Goal: Task Accomplishment & Management: Use online tool/utility

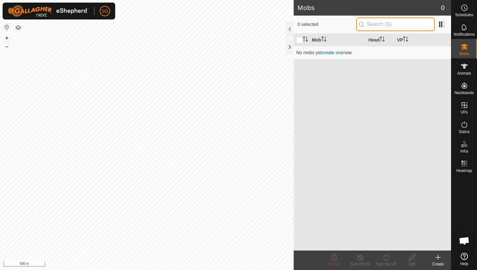
click at [394, 25] on input "text" at bounding box center [396, 25] width 79 height 14
click at [364, 121] on div "Mob Head VP No mobs yet create one now." at bounding box center [372, 142] width 157 height 217
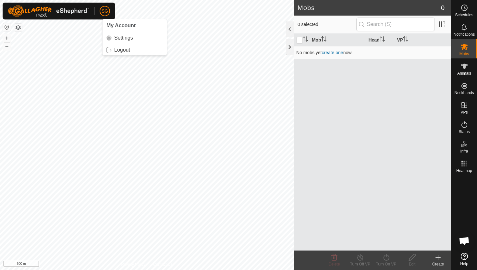
click at [298, 137] on div "Mob Head VP No mobs yet create one now." at bounding box center [372, 142] width 157 height 217
click at [468, 7] on icon at bounding box center [465, 8] width 8 height 8
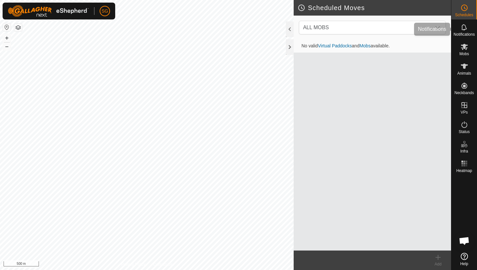
click at [466, 28] on icon at bounding box center [464, 27] width 5 height 6
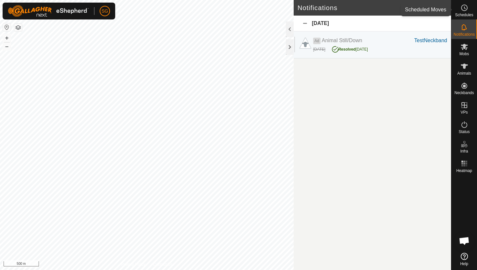
click at [461, 11] on icon at bounding box center [465, 8] width 8 height 8
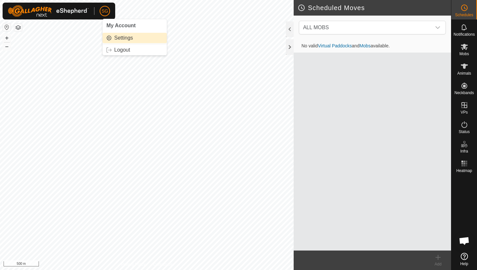
click at [126, 40] on link "Settings" at bounding box center [135, 38] width 64 height 10
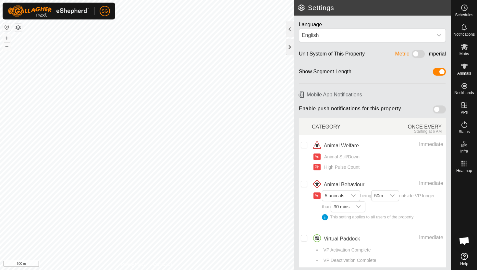
click at [13, 13] on img at bounding box center [48, 11] width 81 height 12
click at [467, 16] on span "Schedules" at bounding box center [464, 15] width 18 height 4
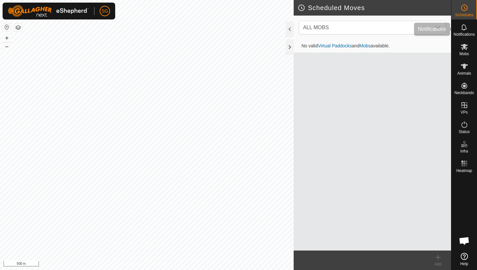
click at [465, 34] on span "Notifications" at bounding box center [464, 34] width 21 height 4
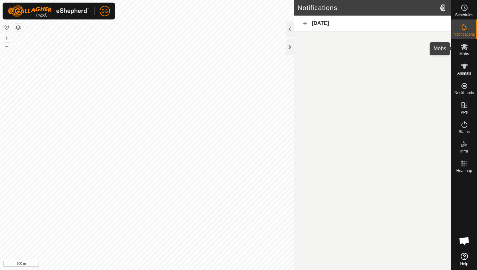
click at [463, 45] on icon at bounding box center [464, 47] width 7 height 6
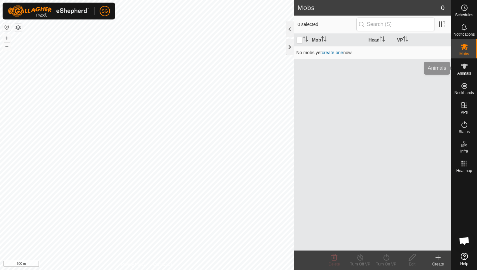
click at [464, 64] on icon at bounding box center [464, 66] width 7 height 5
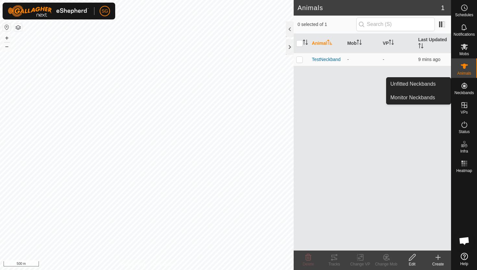
click at [464, 86] on icon at bounding box center [465, 86] width 6 height 6
click at [466, 89] on icon at bounding box center [465, 86] width 8 height 8
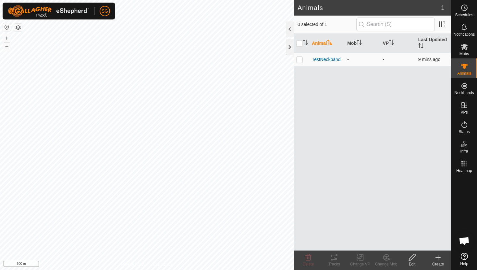
click at [394, 57] on td "-" at bounding box center [397, 59] width 35 height 13
click at [428, 60] on span "9 mins ago" at bounding box center [430, 59] width 22 height 5
click at [327, 61] on span "TestNeckband" at bounding box center [326, 59] width 29 height 7
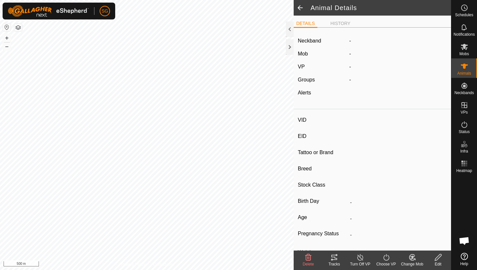
type input "TestNeckband"
type input "-"
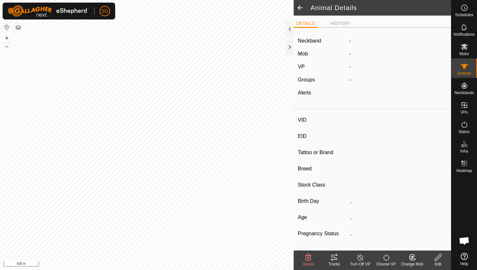
type input "0 kg"
type input "-"
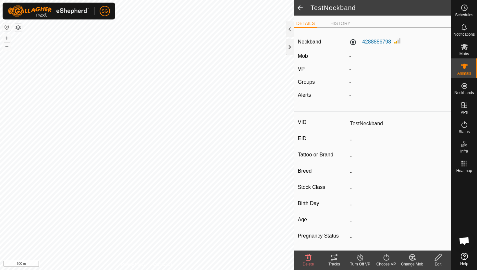
click at [300, 10] on span at bounding box center [300, 8] width 13 height 16
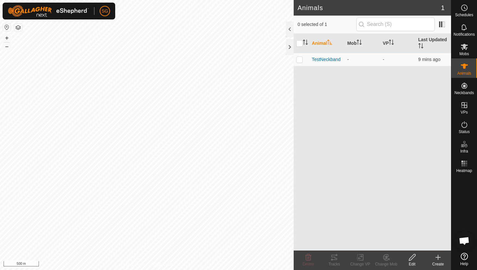
click at [465, 258] on icon at bounding box center [464, 256] width 7 height 7
click at [18, 26] on button "button" at bounding box center [18, 28] width 8 height 8
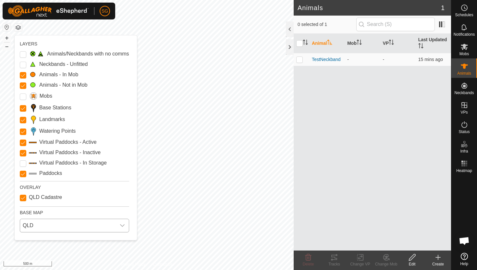
click at [39, 223] on span "QLD" at bounding box center [68, 225] width 96 height 13
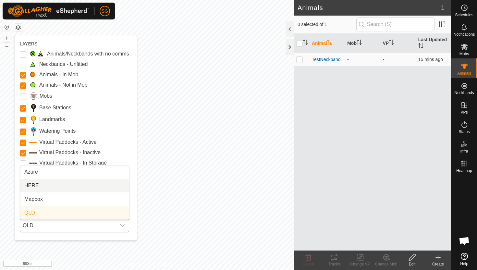
click at [46, 188] on li "HERE" at bounding box center [74, 185] width 109 height 13
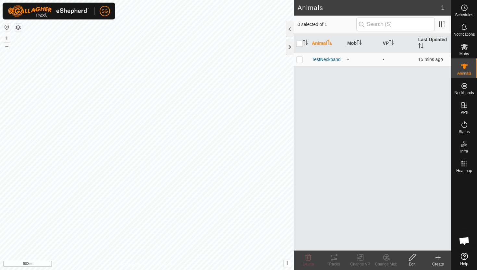
click at [202, 0] on html "SG Schedules Notifications Mobs Animals Neckbands VPs Status Infra Heatmap Help…" at bounding box center [238, 135] width 477 height 270
click at [171, 265] on div "Privacy Policy Contact Us TestNeckband 4288886798 - - + – ⇧ i This application …" at bounding box center [147, 135] width 294 height 270
click at [337, 205] on div "Animals 1 0 selected of 1 Animal Mob VP Last Updated TestNeckband - - 16 mins a…" at bounding box center [225, 135] width 451 height 270
click at [347, 170] on div "Animals 1 0 selected of 1 Animal Mob VP Last Updated TestNeckband - - 16 mins a…" at bounding box center [225, 135] width 451 height 270
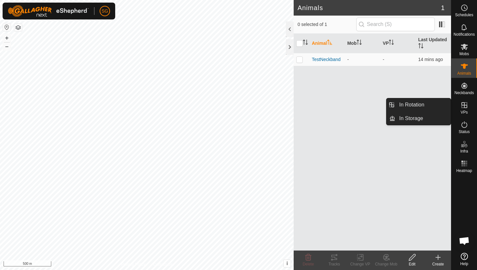
click at [461, 106] on icon at bounding box center [465, 105] width 8 height 8
click at [466, 112] on span "VPs" at bounding box center [464, 112] width 7 height 4
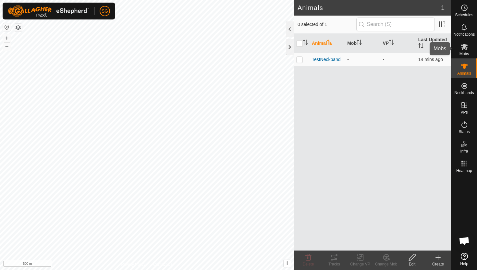
click at [462, 49] on icon at bounding box center [464, 47] width 7 height 6
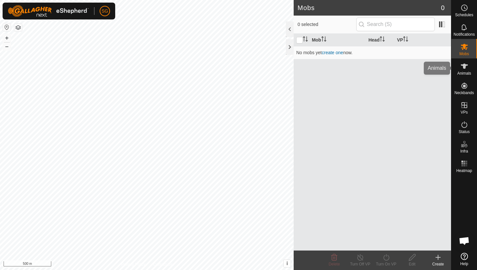
click at [471, 75] on span "Animals" at bounding box center [465, 73] width 14 height 4
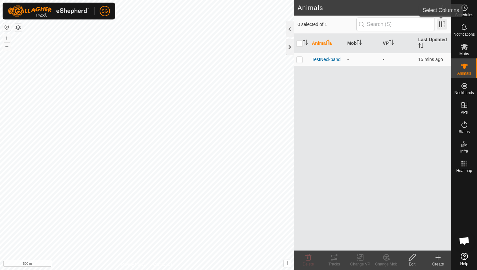
click at [440, 24] on span at bounding box center [442, 24] width 10 height 10
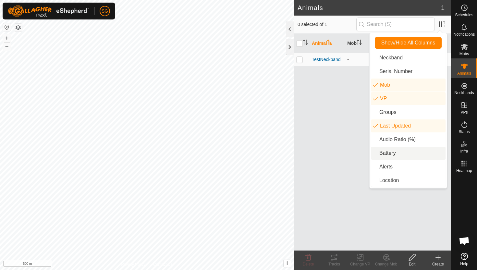
click at [394, 156] on li "Battery" at bounding box center [408, 153] width 75 height 13
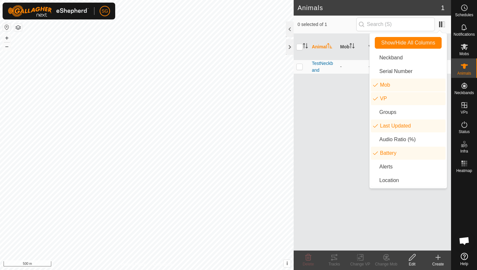
click at [342, 140] on div "Animal Mob VP Last Updated Battery TestNeckband - - 15 mins ago" at bounding box center [372, 142] width 157 height 217
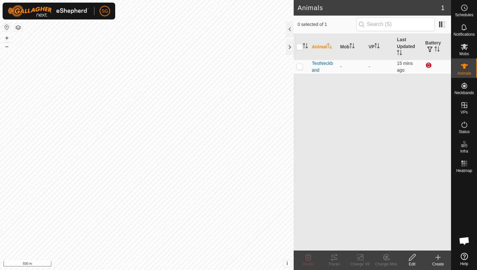
click at [426, 111] on div "Animal Mob VP Last Updated Battery TestNeckband - - 15 mins ago" at bounding box center [372, 142] width 157 height 217
click at [444, 25] on span at bounding box center [442, 24] width 10 height 10
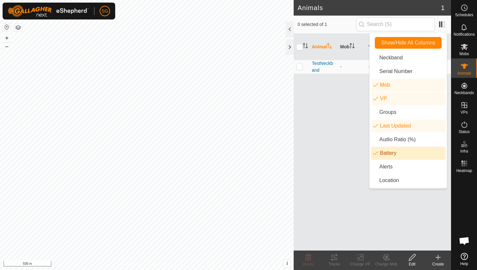
click at [397, 155] on li "Battery" at bounding box center [408, 153] width 75 height 13
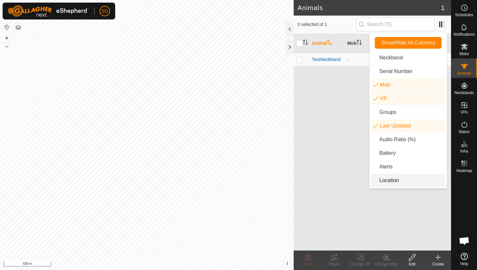
click at [385, 187] on li "Location" at bounding box center [408, 180] width 75 height 13
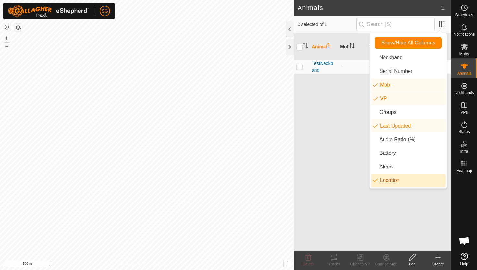
click at [397, 181] on li "Location" at bounding box center [408, 180] width 75 height 13
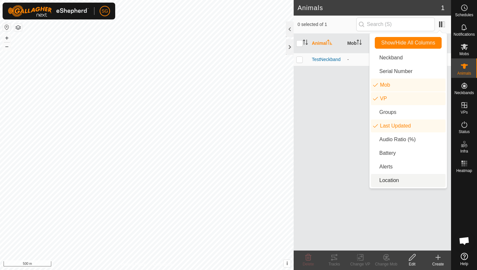
click at [393, 179] on li "Location" at bounding box center [408, 180] width 75 height 13
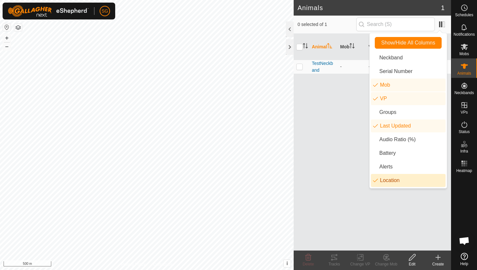
click at [372, 229] on div "Animal Mob VP Last Updated Location TestNeckband - - 15 mins ago -29.61908, 149…" at bounding box center [372, 142] width 157 height 217
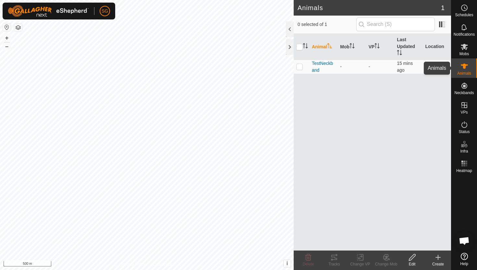
click at [467, 68] on icon at bounding box center [465, 66] width 8 height 8
click at [441, 23] on span at bounding box center [442, 24] width 10 height 10
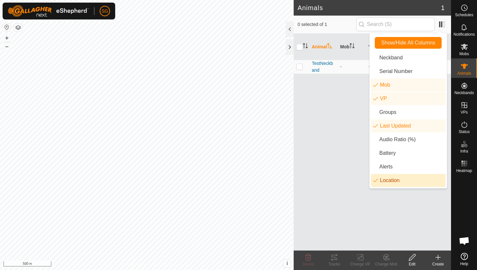
click at [378, 177] on li "Location" at bounding box center [408, 180] width 75 height 13
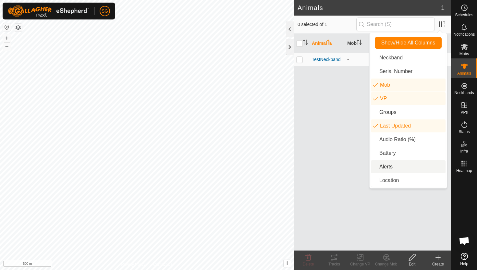
click at [343, 131] on div "Animal Mob VP Last Updated TestNeckband - - 15 mins ago" at bounding box center [372, 142] width 157 height 217
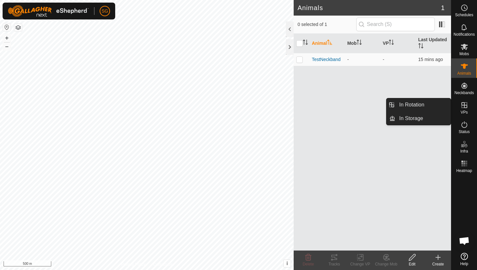
click at [469, 106] on es-virtualpaddocks-svg-icon at bounding box center [465, 105] width 12 height 10
click at [429, 104] on link "In Rotation" at bounding box center [424, 104] width 56 height 13
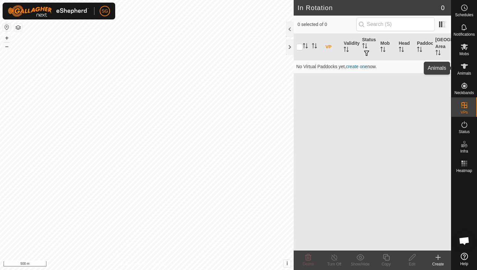
click at [464, 69] on icon at bounding box center [465, 66] width 8 height 8
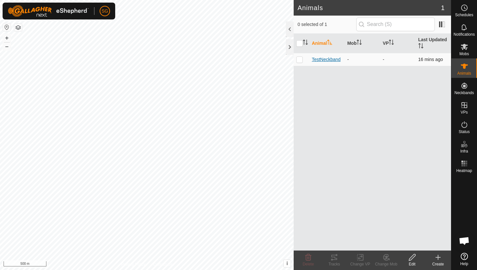
click at [330, 59] on span "TestNeckband" at bounding box center [326, 59] width 29 height 7
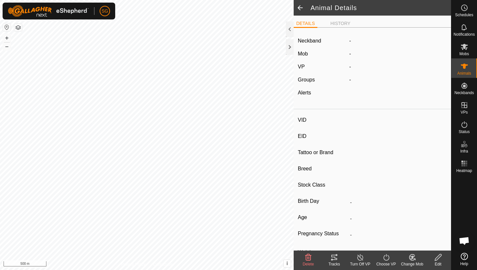
type input "TestNeckband"
type input "-"
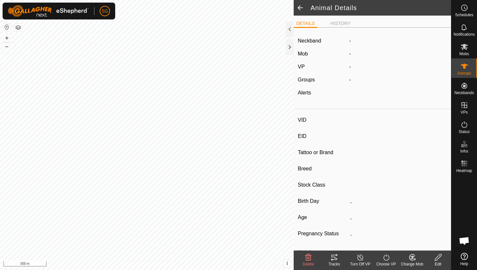
type input "0 kg"
type input "-"
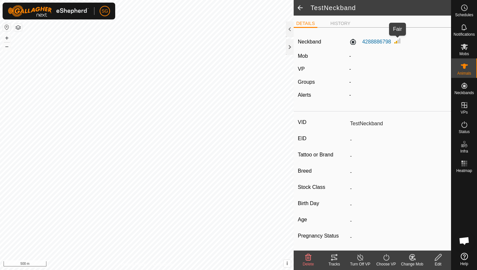
click at [398, 40] on img at bounding box center [398, 41] width 8 height 8
click at [466, 45] on icon at bounding box center [464, 47] width 7 height 6
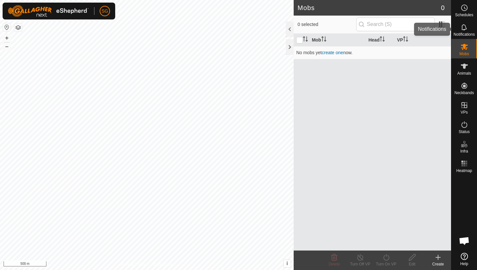
click at [461, 32] on span "Notifications" at bounding box center [464, 34] width 21 height 4
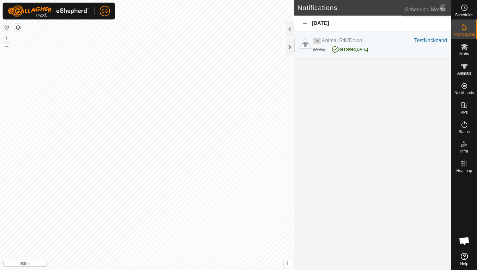
click at [468, 12] on es-schedule-vp-svg-icon at bounding box center [465, 8] width 12 height 10
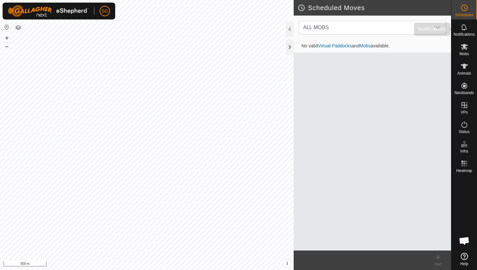
click at [465, 26] on icon at bounding box center [465, 27] width 8 height 8
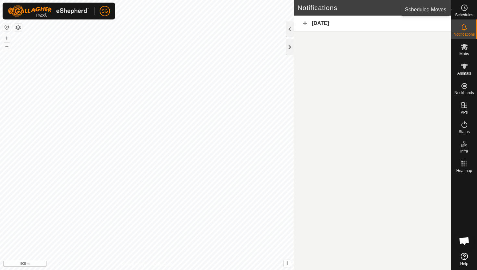
click at [464, 10] on icon at bounding box center [465, 8] width 8 height 8
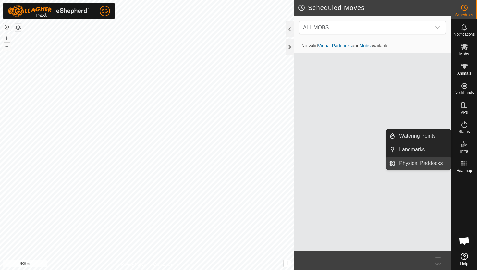
click at [436, 159] on link "Physical Paddocks" at bounding box center [424, 163] width 56 height 13
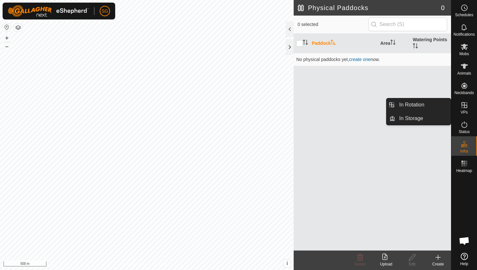
click at [469, 101] on es-virtualpaddocks-svg-icon at bounding box center [465, 105] width 12 height 10
click at [467, 106] on icon at bounding box center [465, 105] width 6 height 6
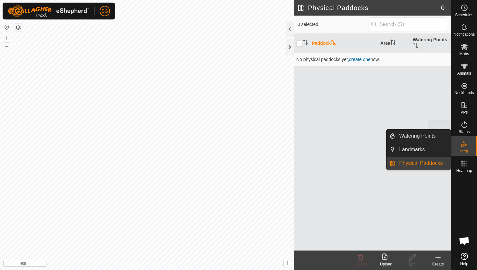
click at [468, 132] on span "Status" at bounding box center [464, 132] width 11 height 4
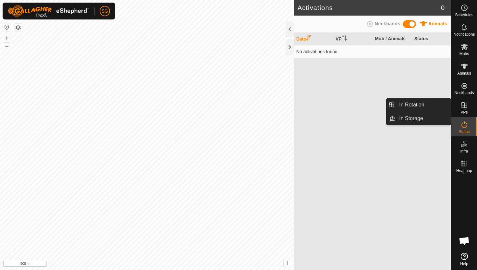
click at [465, 107] on icon at bounding box center [465, 105] width 8 height 8
click at [438, 115] on link "In Storage" at bounding box center [424, 118] width 56 height 13
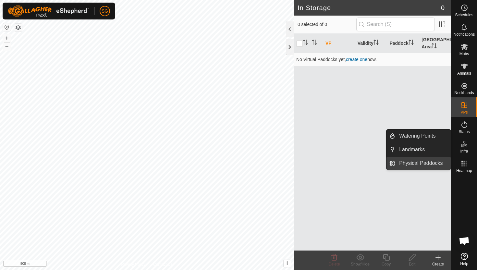
click at [434, 160] on link "Physical Paddocks" at bounding box center [424, 163] width 56 height 13
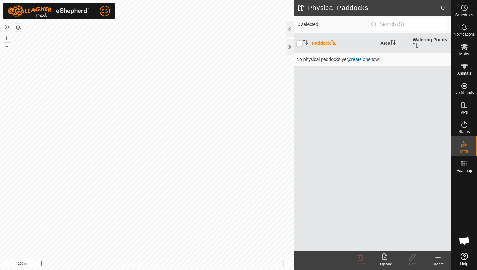
click at [310, 121] on div "Physical Paddocks 0 0 selected Paddock Area Watering Points No physical paddock…" at bounding box center [225, 135] width 451 height 270
click at [300, 165] on div "Physical Paddocks 0 0 selected Paddock Area Watering Points No physical paddock…" at bounding box center [225, 135] width 451 height 270
click at [364, 60] on span "create one" at bounding box center [359, 59] width 21 height 5
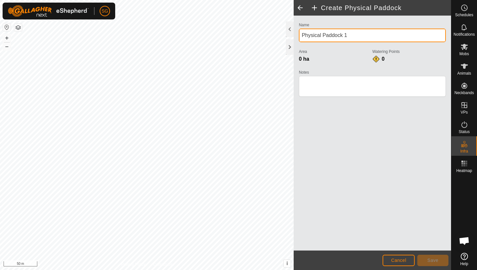
drag, startPoint x: 355, startPoint y: 38, endPoint x: 300, endPoint y: 31, distance: 54.7
click at [300, 31] on input "Physical Paddock 1" at bounding box center [372, 36] width 147 height 14
type input "braziers"
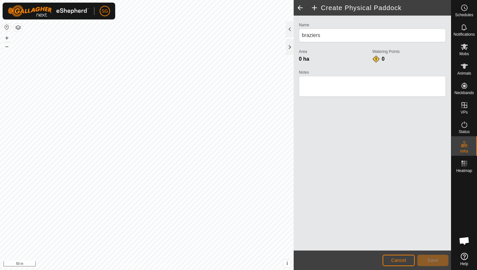
click at [14, 29] on div "Privacy Policy Contact Us + – ⇧ i This application includes HERE Maps. © 2024 H…" at bounding box center [147, 135] width 294 height 270
click at [315, 197] on div "Create Physical Paddock Name braziers Area 0 ha Watering Points 0 Notes Cancel …" at bounding box center [225, 135] width 451 height 270
click at [362, 220] on div "Create Physical Paddock Name braziers Area 0 ha Watering Points 0 Notes Cancel …" at bounding box center [225, 135] width 451 height 270
click at [431, 260] on span "Save" at bounding box center [433, 260] width 11 height 5
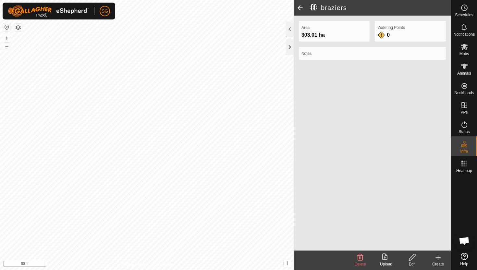
click at [440, 258] on icon at bounding box center [438, 258] width 8 height 8
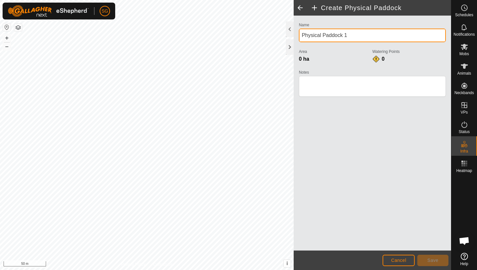
drag, startPoint x: 365, startPoint y: 38, endPoint x: 299, endPoint y: 34, distance: 66.3
click at [299, 35] on input "Physical Paddock 1" at bounding box center [372, 36] width 147 height 14
type input "braziers oats 1"
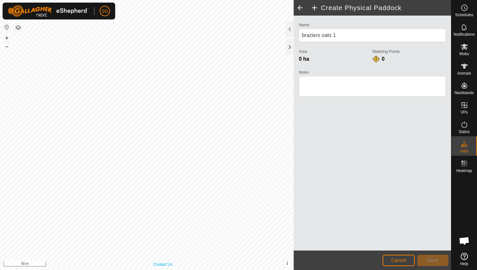
click at [163, 266] on div "Privacy Policy Contact Us + – ⇧ i This application includes HERE Maps. © 2024 H…" at bounding box center [147, 135] width 294 height 270
click at [176, 0] on html "SG Schedules Notifications Mobs Animals Neckbands VPs Status Infra Heatmap Help…" at bounding box center [238, 135] width 477 height 270
click at [180, 0] on html "SG Schedules Notifications Mobs Animals Neckbands VPs Status Infra Heatmap Help…" at bounding box center [238, 135] width 477 height 270
click at [171, 0] on html "SG Schedules Notifications Mobs Animals Neckbands VPs Status Infra Heatmap Help…" at bounding box center [238, 135] width 477 height 270
click at [434, 258] on span "Save" at bounding box center [433, 260] width 11 height 5
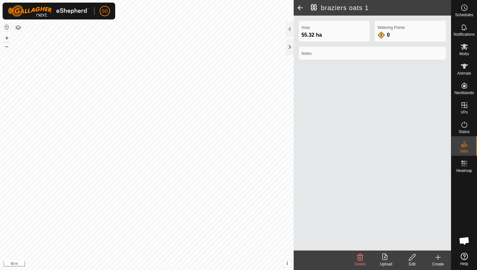
click at [305, 147] on div "braziers oats 1 Area 55.32 ha Watering Points 0 Notes Delete Upload Edit Create…" at bounding box center [225, 135] width 451 height 270
click at [438, 259] on icon at bounding box center [438, 257] width 0 height 5
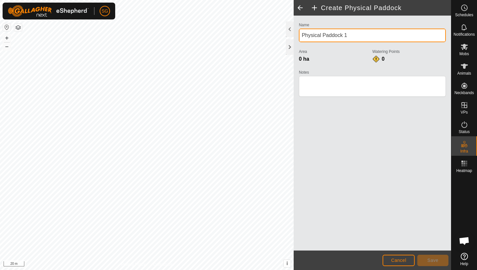
click at [363, 37] on input "Physical Paddock 1" at bounding box center [372, 36] width 147 height 14
type input "P"
type input "yard paddock"
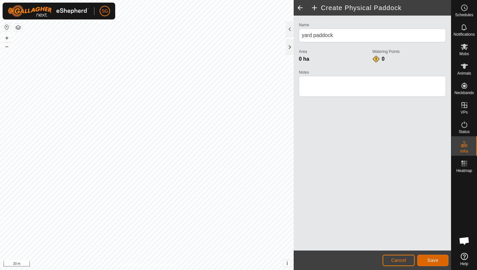
click at [429, 262] on span "Save" at bounding box center [433, 260] width 11 height 5
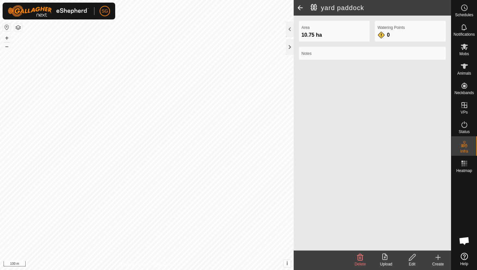
click at [419, 76] on div "Area 10.75 ha Watering Points 0 Notes" at bounding box center [372, 133] width 157 height 235
click at [301, 7] on span at bounding box center [300, 8] width 13 height 16
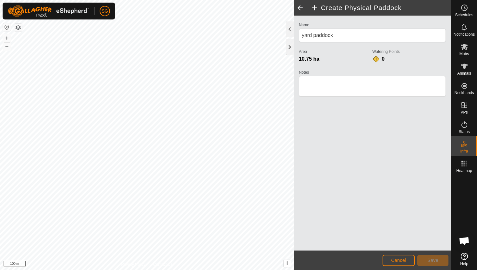
click at [422, 229] on div "Name yard paddock Area 10.75 ha Watering Points 0 Notes" at bounding box center [372, 133] width 157 height 235
click at [466, 126] on icon at bounding box center [465, 124] width 6 height 6
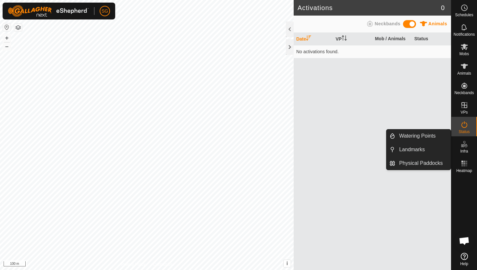
click at [464, 143] on icon at bounding box center [464, 142] width 2 height 2
click at [430, 164] on link "Physical Paddocks" at bounding box center [424, 163] width 56 height 13
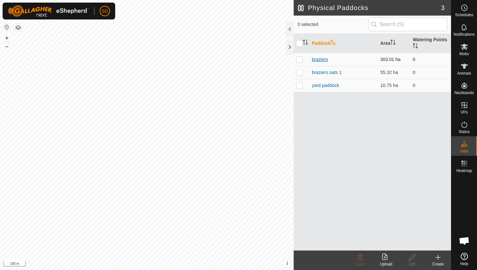
click at [321, 59] on link "braziers" at bounding box center [320, 59] width 16 height 5
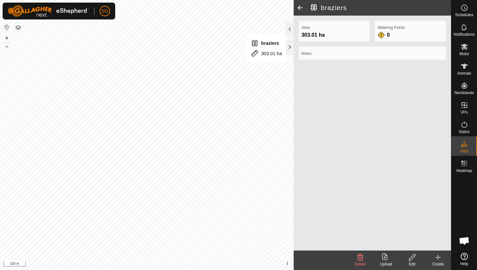
click at [298, 6] on span at bounding box center [300, 8] width 13 height 16
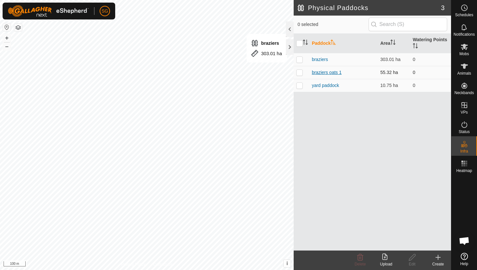
click at [330, 74] on link "braziers oats 1" at bounding box center [327, 72] width 30 height 5
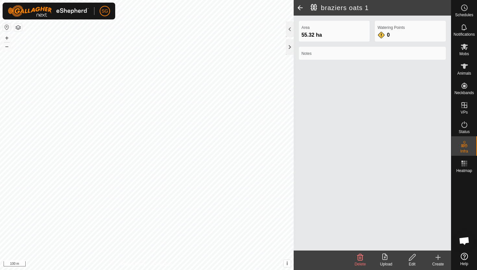
click at [299, 8] on span at bounding box center [300, 8] width 13 height 16
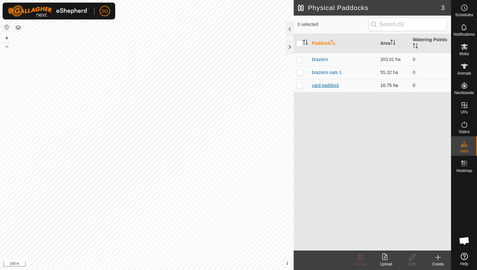
click at [321, 83] on link "yard paddock" at bounding box center [325, 85] width 27 height 5
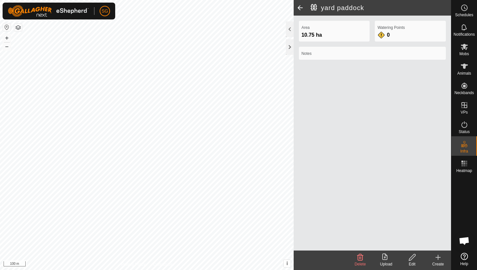
click at [301, 9] on span at bounding box center [300, 8] width 13 height 16
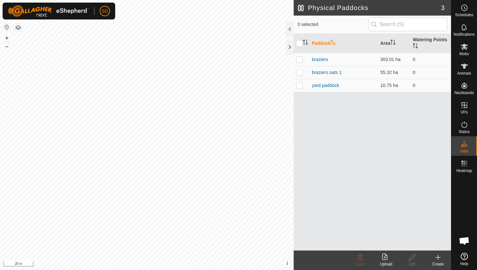
click at [440, 261] on icon at bounding box center [438, 258] width 8 height 8
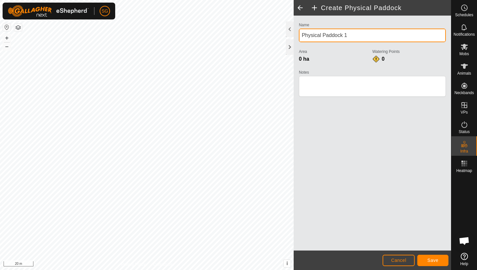
drag, startPoint x: 352, startPoint y: 36, endPoint x: 304, endPoint y: 35, distance: 48.1
click at [304, 35] on input "Physical Paddock 1" at bounding box center [372, 36] width 147 height 14
type input "P"
type input "L"
click at [305, 35] on input "windmill Paddock" at bounding box center [372, 36] width 147 height 14
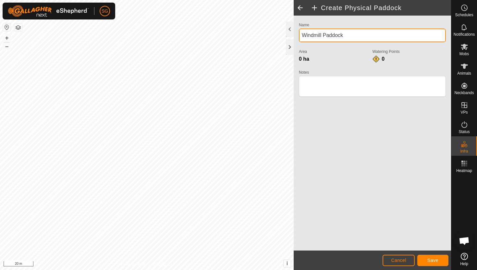
type input "Windmill Paddock"
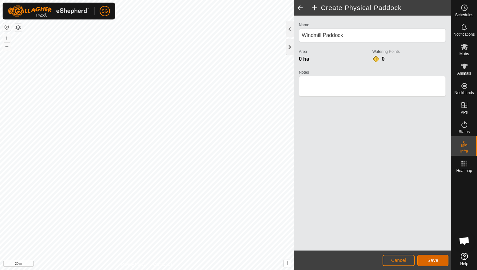
click at [429, 260] on span "Save" at bounding box center [433, 260] width 11 height 5
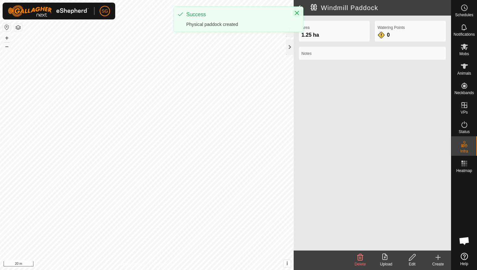
click at [297, 11] on icon "Close" at bounding box center [297, 12] width 5 height 5
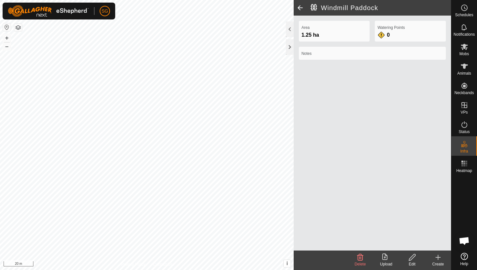
click at [299, 7] on span at bounding box center [300, 8] width 13 height 16
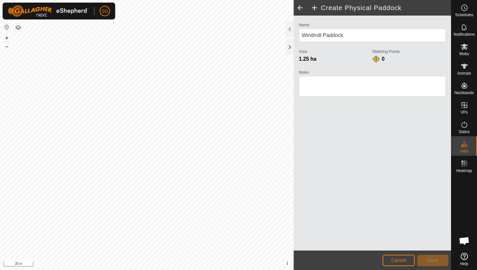
click at [299, 7] on span at bounding box center [300, 8] width 13 height 16
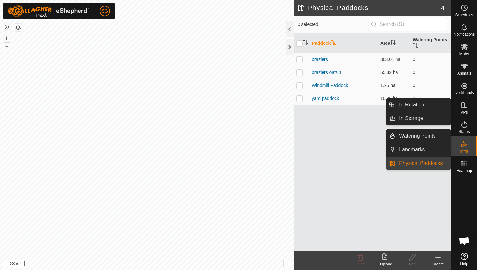
click at [466, 110] on span "VPs" at bounding box center [464, 112] width 7 height 4
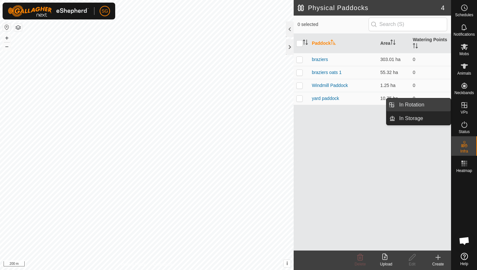
click at [426, 106] on link "In Rotation" at bounding box center [424, 104] width 56 height 13
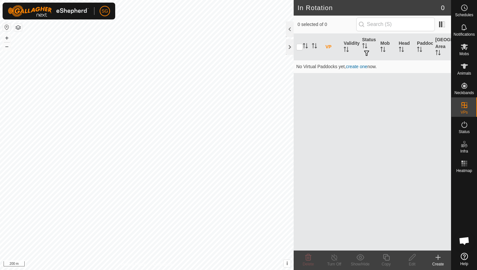
click at [354, 117] on div "In Rotation 0 0 selected of 0 VP Validity Status Mob Head Paddock Grazing Area …" at bounding box center [225, 135] width 451 height 270
click at [325, 108] on div "In Rotation 0 0 selected of 0 VP Validity Status Mob Head Paddock Grazing Area …" at bounding box center [225, 135] width 451 height 270
click at [359, 66] on link "create one" at bounding box center [356, 66] width 21 height 5
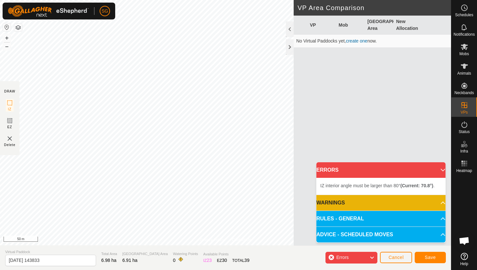
click at [376, 203] on p-accordion-header "WARNINGS" at bounding box center [381, 203] width 129 height 16
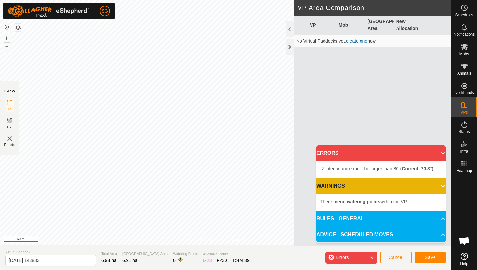
click at [384, 184] on p-accordion-header "WARNINGS" at bounding box center [381, 186] width 129 height 16
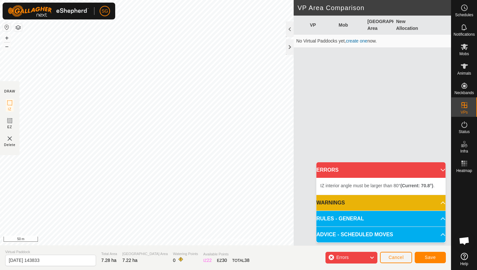
click at [370, 221] on p-accordion-header "RULES - GENERAL" at bounding box center [381, 219] width 129 height 16
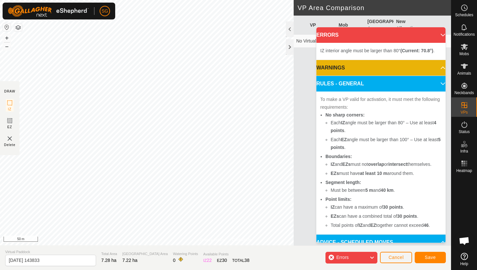
scroll to position [8, 0]
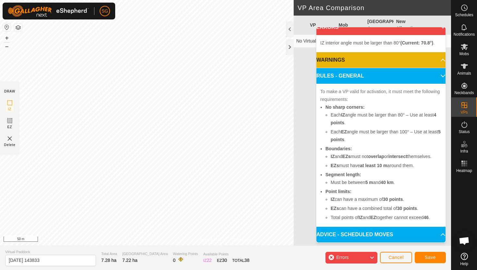
click at [379, 231] on p-accordion-header "ADVICE - SCHEDULED MOVES" at bounding box center [381, 235] width 129 height 16
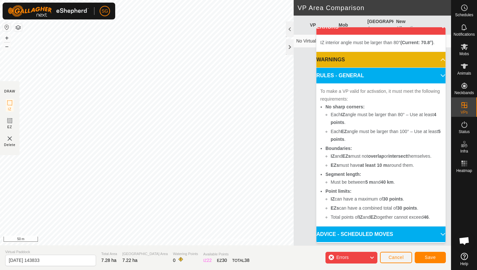
click at [386, 233] on p-accordion-header "ADVICE - SCHEDULED MOVES" at bounding box center [381, 235] width 129 height 16
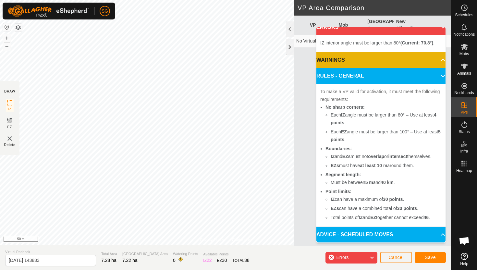
click at [390, 74] on p-accordion-header "RULES - GENERAL" at bounding box center [381, 76] width 129 height 16
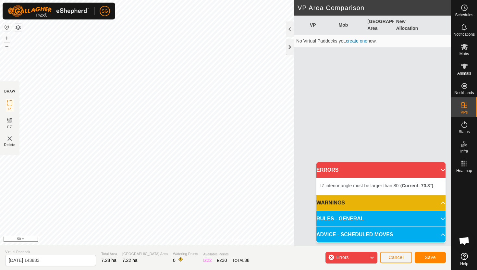
scroll to position [0, 0]
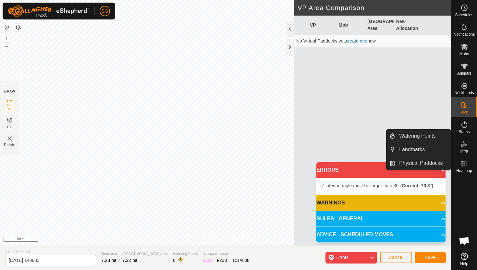
click at [443, 138] on link "Watering Points" at bounding box center [424, 136] width 56 height 13
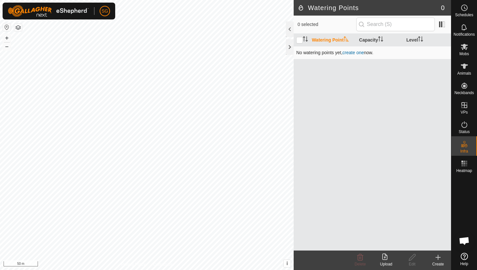
click at [359, 54] on link "create one" at bounding box center [353, 52] width 21 height 5
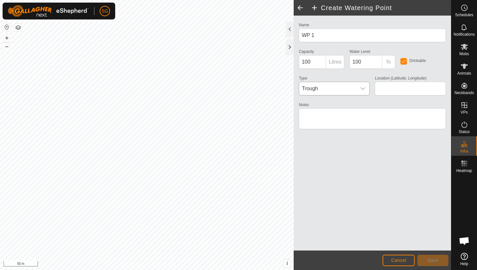
click at [321, 91] on span "Trough" at bounding box center [327, 88] width 57 height 13
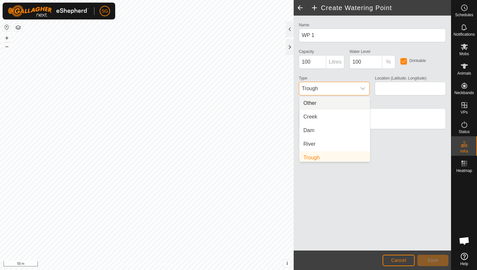
scroll to position [3, 0]
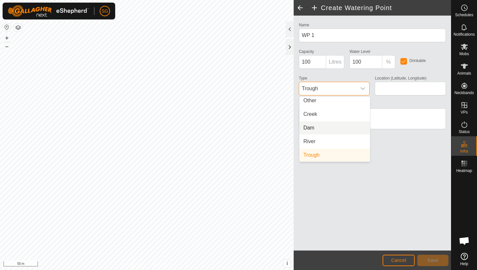
click at [324, 127] on li "Dam" at bounding box center [335, 127] width 70 height 13
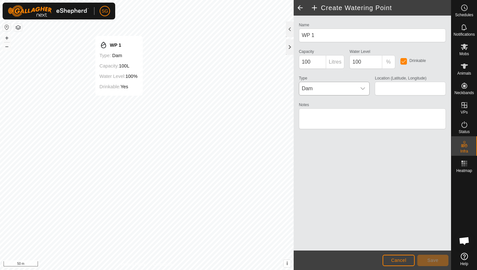
type input "-29.593327, 149.750417"
click at [434, 262] on span "Save" at bounding box center [433, 260] width 11 height 5
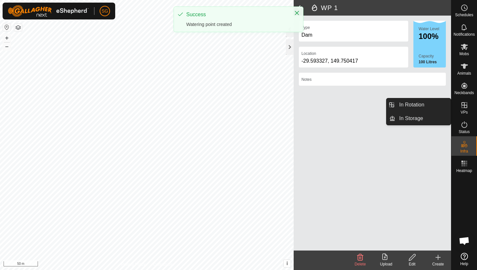
click at [468, 107] on es-virtualpaddocks-svg-icon at bounding box center [465, 105] width 12 height 10
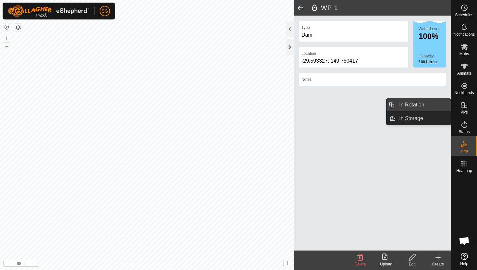
click at [433, 103] on link "In Rotation" at bounding box center [424, 104] width 56 height 13
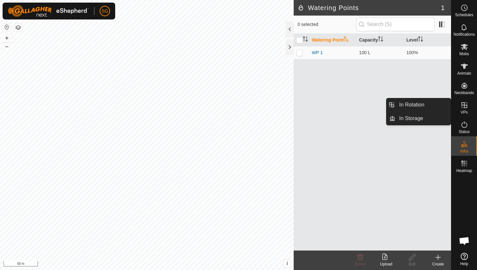
click at [466, 107] on icon at bounding box center [465, 105] width 6 height 6
click at [428, 106] on link "In Rotation" at bounding box center [424, 104] width 56 height 13
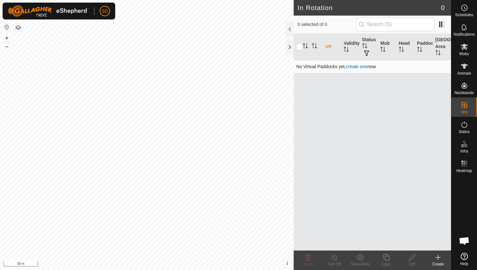
click at [358, 68] on link "create one" at bounding box center [356, 66] width 21 height 5
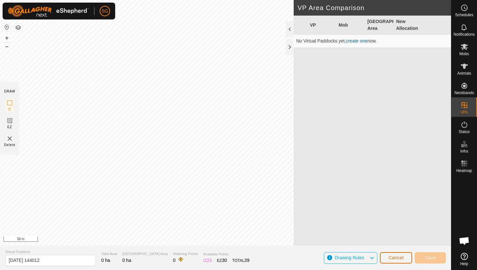
click at [392, 255] on button "Cancel" at bounding box center [396, 257] width 32 height 11
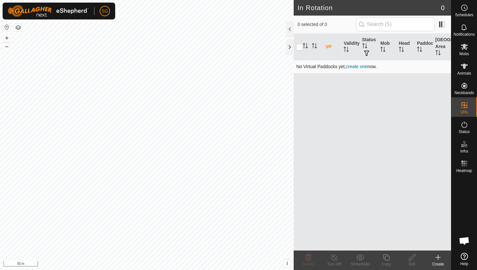
click at [353, 64] on link "create one" at bounding box center [356, 66] width 21 height 5
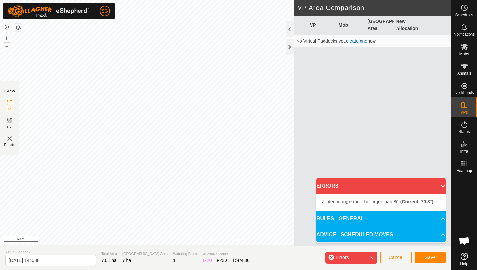
click at [370, 257] on icon at bounding box center [372, 258] width 5 height 8
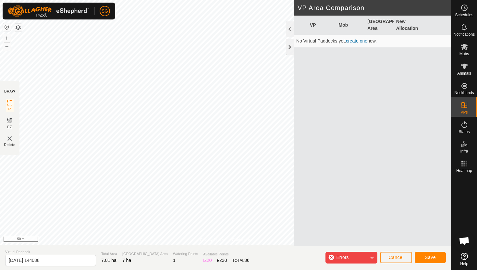
click at [370, 257] on icon at bounding box center [372, 258] width 5 height 8
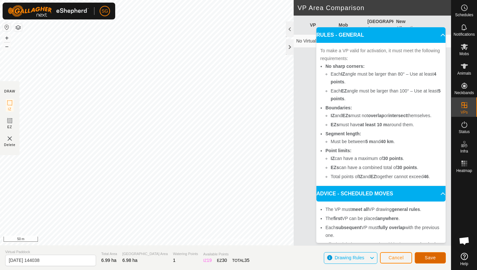
click at [424, 254] on button "Save" at bounding box center [430, 257] width 31 height 11
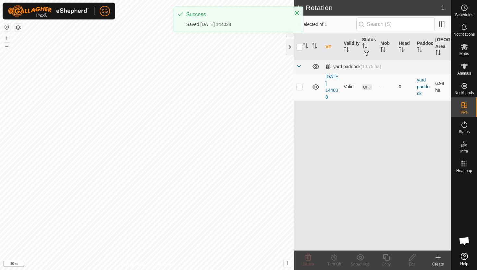
click at [301, 85] on p-checkbox at bounding box center [299, 86] width 6 height 5
checkbox input "true"
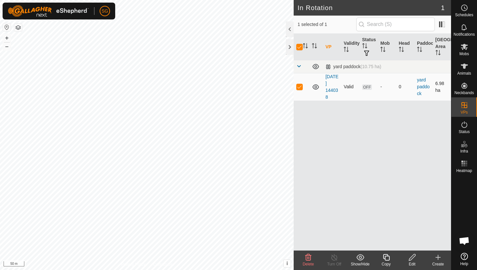
click at [366, 87] on span "OFF" at bounding box center [367, 87] width 10 height 6
click at [298, 87] on p-checkbox at bounding box center [299, 86] width 6 height 5
checkbox input "false"
click at [332, 82] on link "2025-09-17 144038" at bounding box center [332, 87] width 13 height 26
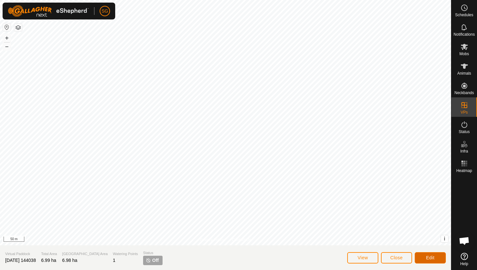
click at [426, 258] on button "Edit" at bounding box center [430, 257] width 31 height 11
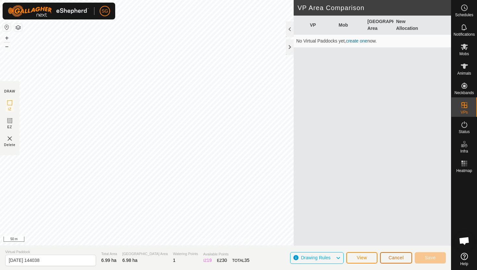
click at [392, 257] on span "Cancel" at bounding box center [396, 257] width 15 height 5
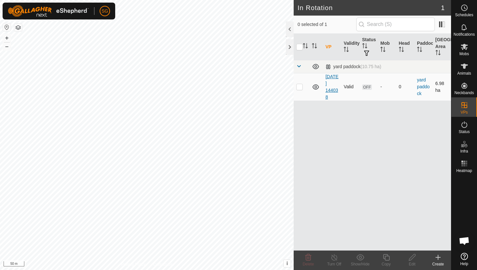
click at [329, 91] on link "2025-09-17 144038" at bounding box center [332, 87] width 13 height 26
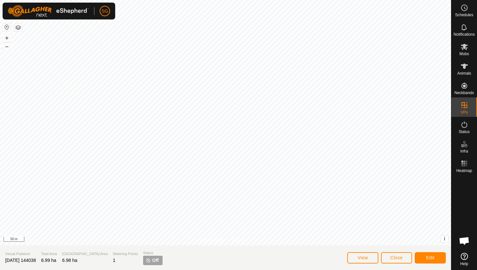
click at [16, 263] on span "2025-09-17 144038" at bounding box center [20, 260] width 31 height 5
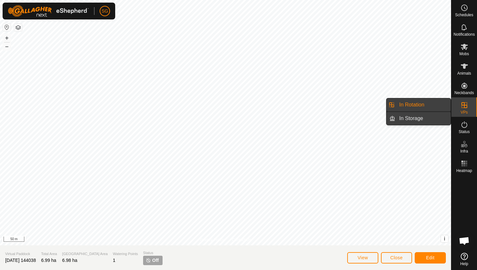
click at [425, 124] on link "In Storage" at bounding box center [424, 118] width 56 height 13
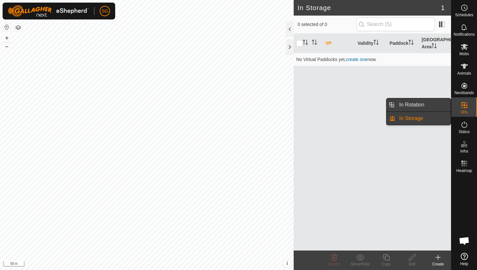
click at [428, 107] on link "In Rotation" at bounding box center [424, 104] width 56 height 13
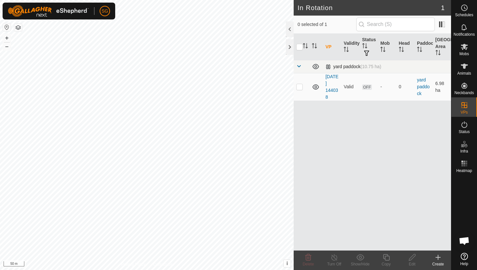
click at [365, 67] on span "(10.75 ha)" at bounding box center [371, 66] width 21 height 5
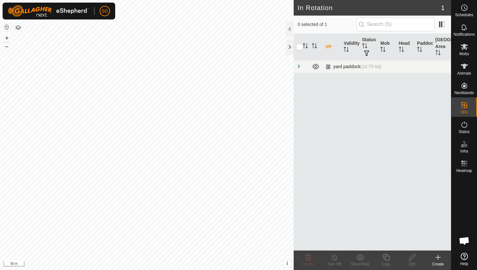
click at [367, 67] on span "(10.75 ha)" at bounding box center [371, 66] width 21 height 5
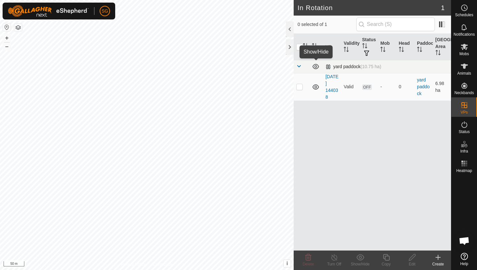
click at [317, 66] on icon at bounding box center [316, 67] width 8 height 8
click at [316, 67] on icon at bounding box center [316, 67] width 8 height 8
click at [430, 88] on td "yard paddock" at bounding box center [424, 87] width 18 height 28
click at [421, 89] on td "yard paddock" at bounding box center [424, 87] width 18 height 28
click at [420, 85] on link "yard paddock" at bounding box center [423, 86] width 13 height 19
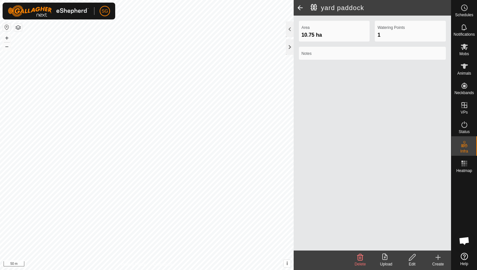
click at [301, 8] on span at bounding box center [300, 8] width 13 height 16
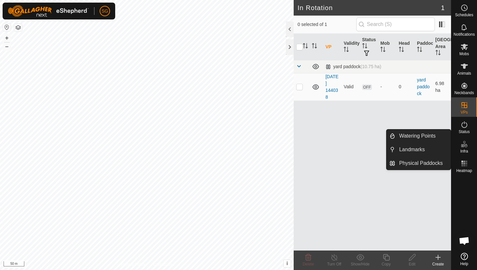
click at [465, 149] on span "Infra" at bounding box center [464, 151] width 8 height 4
click at [420, 139] on link "Watering Points" at bounding box center [424, 136] width 56 height 13
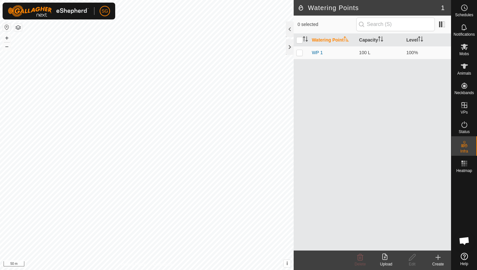
click at [439, 262] on div "Create" at bounding box center [438, 264] width 26 height 6
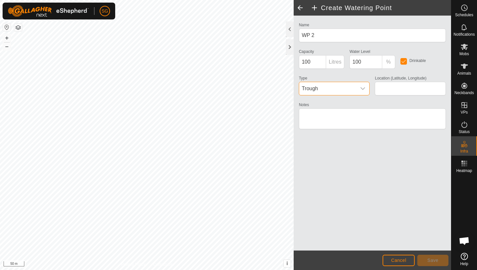
click at [326, 84] on span "Trough" at bounding box center [327, 88] width 57 height 13
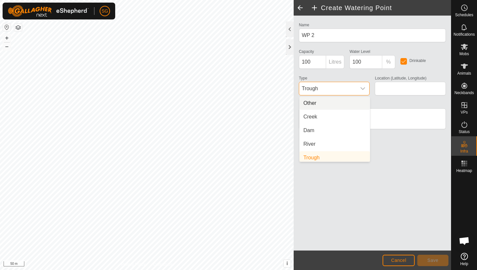
scroll to position [3, 0]
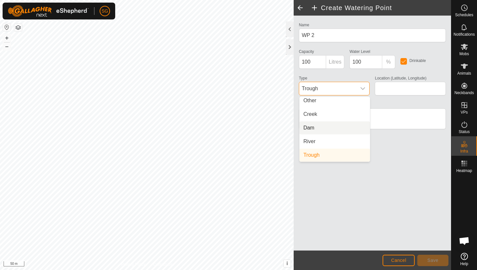
click at [323, 128] on li "Dam" at bounding box center [335, 127] width 70 height 13
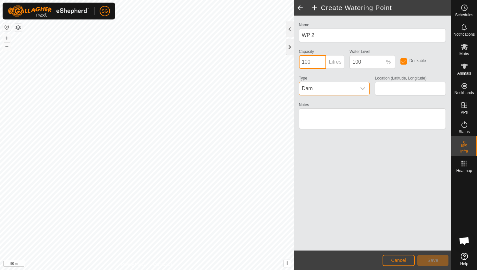
click at [311, 63] on input "100" at bounding box center [312, 62] width 27 height 14
type input "10000"
type input "-29.587038, 149.755990"
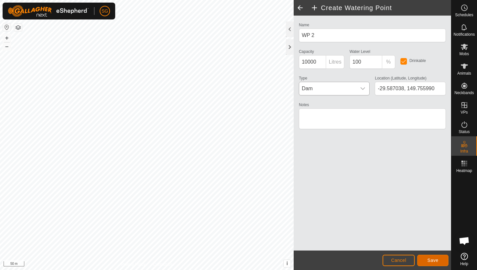
click at [435, 261] on span "Save" at bounding box center [433, 260] width 11 height 5
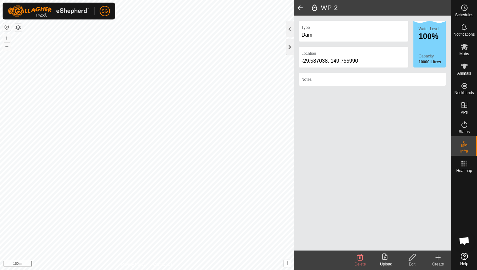
click at [440, 261] on div "Create" at bounding box center [438, 264] width 26 height 6
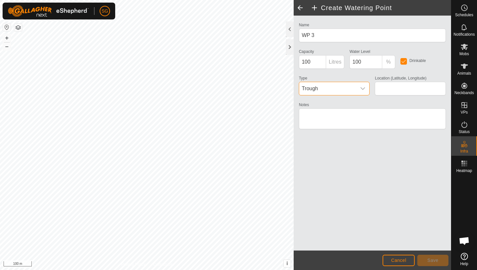
click at [321, 89] on span "Trough" at bounding box center [327, 88] width 57 height 13
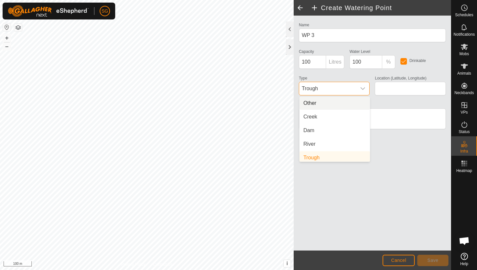
scroll to position [3, 0]
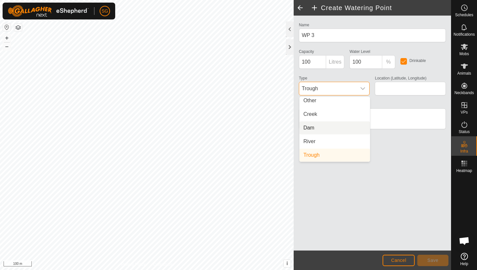
click at [312, 128] on li "Dam" at bounding box center [335, 127] width 70 height 13
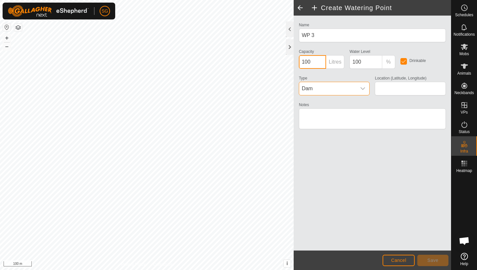
click at [311, 63] on input "100" at bounding box center [312, 62] width 27 height 14
type input "10000"
type input "-29.590835, 149.771786"
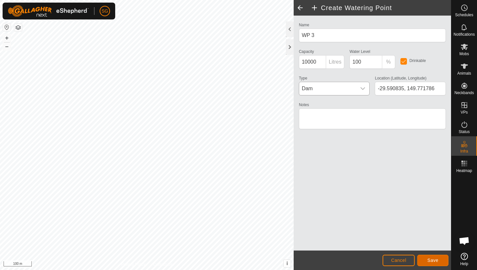
click at [434, 261] on span "Save" at bounding box center [433, 260] width 11 height 5
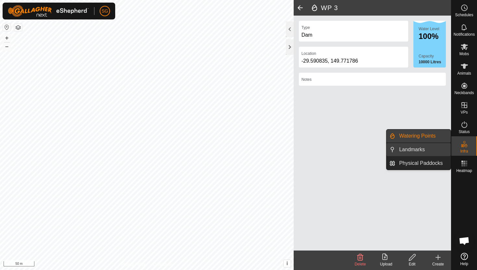
click at [434, 150] on link "Landmarks" at bounding box center [424, 149] width 56 height 13
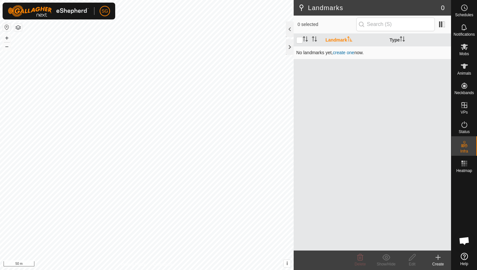
click at [346, 52] on link "create one" at bounding box center [343, 52] width 21 height 5
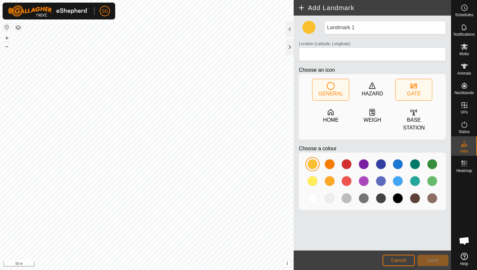
click at [414, 88] on icon at bounding box center [414, 86] width 8 height 8
type input "-29.584096, 149.755544"
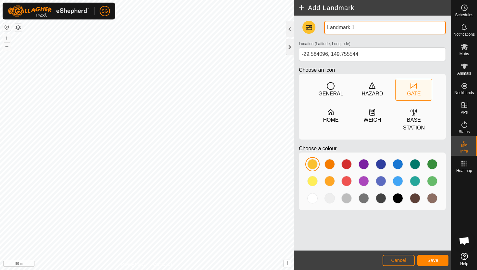
click at [365, 25] on input "Landmark 1" at bounding box center [385, 28] width 122 height 14
type input "L"
click at [334, 28] on input "otas gate 1" at bounding box center [385, 28] width 122 height 14
click at [376, 28] on input "oats gate 1" at bounding box center [385, 28] width 122 height 14
type input "oats gate 1"
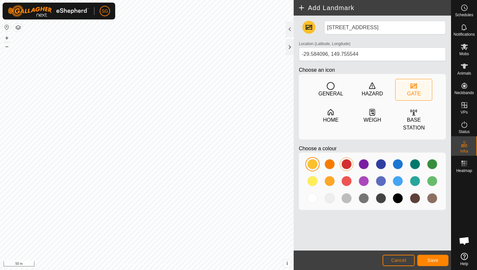
click at [345, 162] on div at bounding box center [347, 164] width 10 height 10
click at [426, 258] on button "Save" at bounding box center [433, 260] width 31 height 11
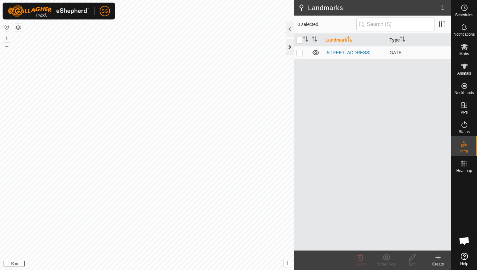
click at [288, 47] on div at bounding box center [290, 47] width 8 height 16
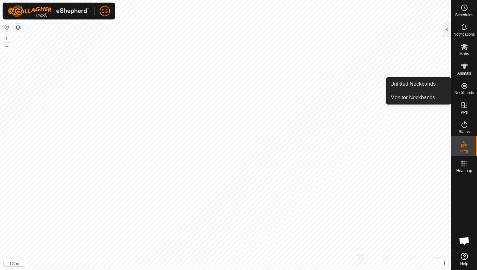
click at [467, 92] on span "Neckbands" at bounding box center [464, 93] width 19 height 4
click at [423, 88] on link "Unfitted Neckbands" at bounding box center [419, 84] width 64 height 13
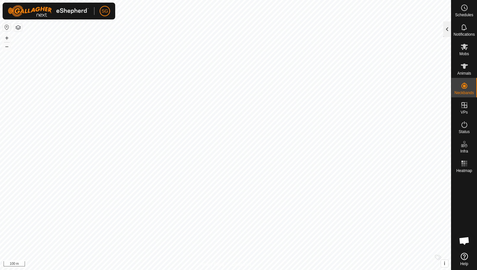
click at [445, 21] on div at bounding box center [448, 29] width 8 height 16
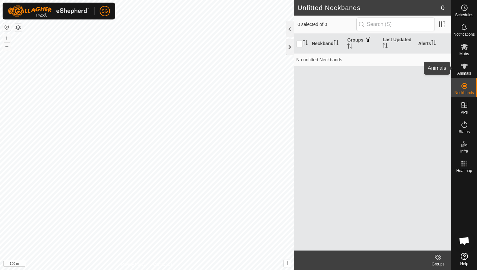
click at [470, 71] on span "Animals" at bounding box center [465, 73] width 14 height 4
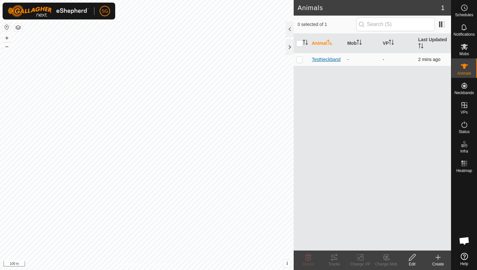
click at [321, 61] on span "TestNeckband" at bounding box center [326, 59] width 29 height 7
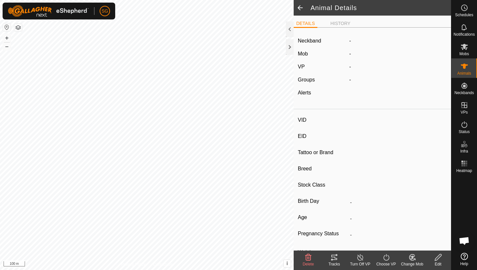
type input "TestNeckband"
type input "-"
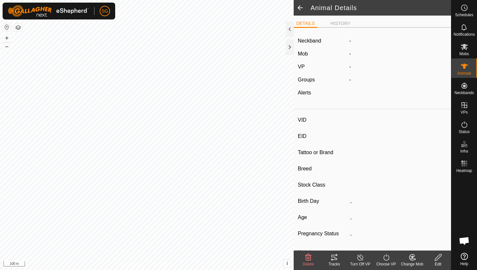
type input "0 kg"
type input "-"
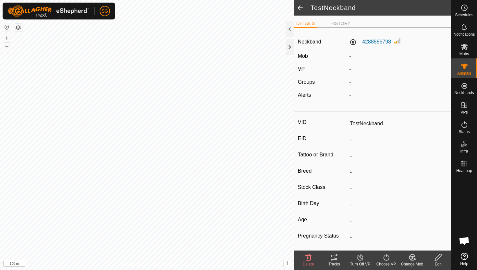
click at [299, 7] on span at bounding box center [300, 8] width 13 height 16
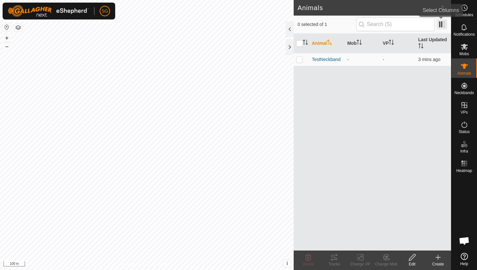
click at [443, 25] on span at bounding box center [442, 24] width 10 height 10
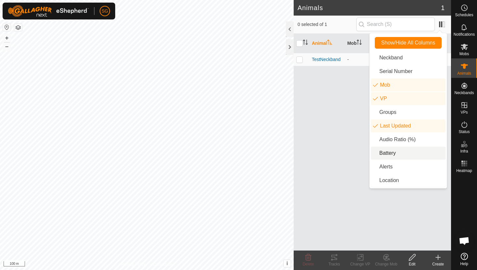
click at [402, 155] on li "Battery" at bounding box center [408, 153] width 75 height 13
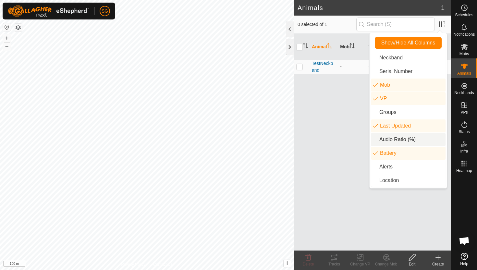
click at [344, 147] on div "Animal Mob VP Last Updated Battery TestNeckband - - 3 mins ago" at bounding box center [372, 142] width 157 height 217
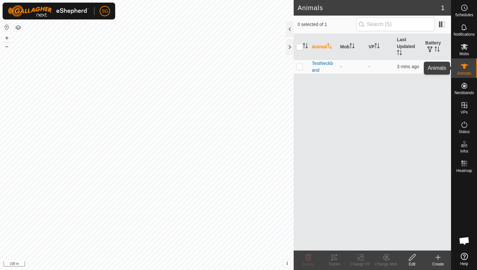
click at [468, 67] on icon at bounding box center [465, 66] width 8 height 8
click at [439, 23] on span at bounding box center [442, 24] width 10 height 10
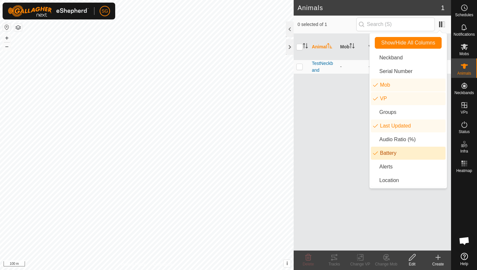
click at [385, 151] on li "Battery" at bounding box center [408, 153] width 75 height 13
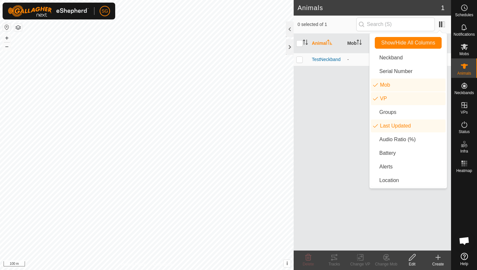
click at [340, 129] on div "Animal Mob VP Last Updated TestNeckband - - 3 mins ago" at bounding box center [372, 142] width 157 height 217
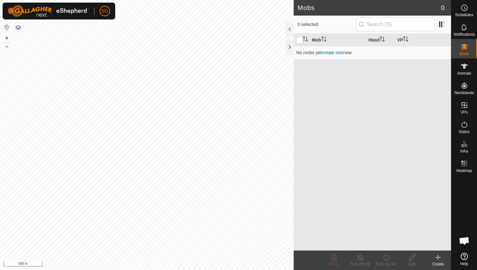
click at [19, 26] on button "button" at bounding box center [18, 28] width 8 height 8
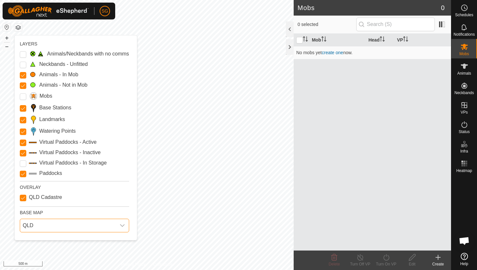
click at [61, 225] on span "QLD" at bounding box center [68, 225] width 96 height 13
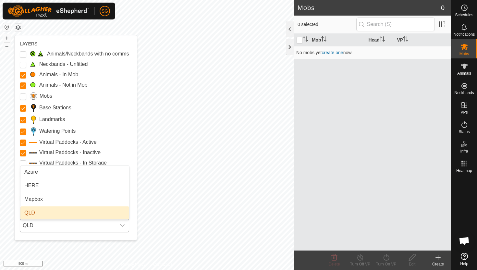
click at [62, 214] on li "QLD" at bounding box center [74, 213] width 109 height 13
